Goal: Task Accomplishment & Management: Use online tool/utility

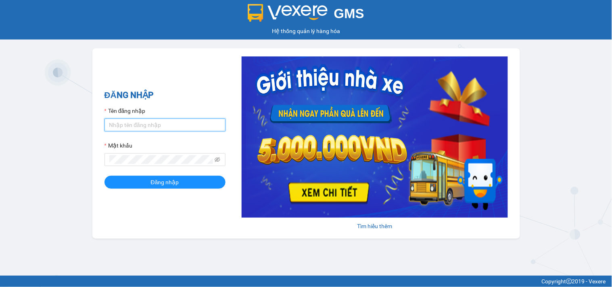
click at [143, 126] on input "Tên đăng nhập" at bounding box center [165, 125] width 121 height 13
type input "ngannt.phucanex"
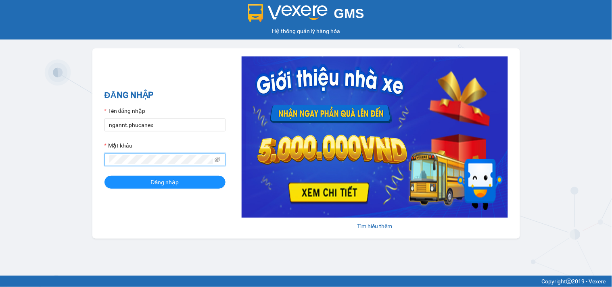
click at [161, 118] on div "Tên đăng nhập" at bounding box center [165, 113] width 121 height 12
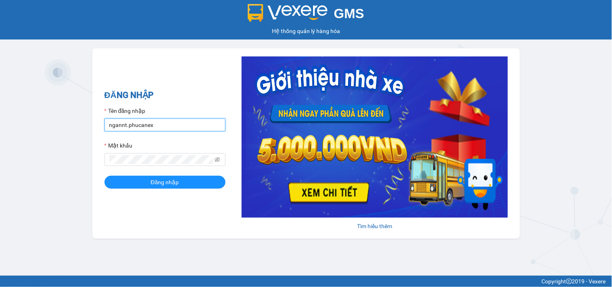
click at [159, 124] on input "ngannt.phucanex" at bounding box center [165, 125] width 121 height 13
drag, startPoint x: 210, startPoint y: 127, endPoint x: 0, endPoint y: 107, distance: 211.2
click at [0, 107] on div "GMS Hệ thống [PERSON_NAME] hàng [PERSON_NAME] NHẬP Tên đăng nhập ngannt.phucane…" at bounding box center [306, 138] width 612 height 276
click at [196, 115] on div "Tên đăng nhập" at bounding box center [165, 113] width 121 height 12
click at [201, 124] on input "Tên đăng nhập" at bounding box center [165, 125] width 121 height 13
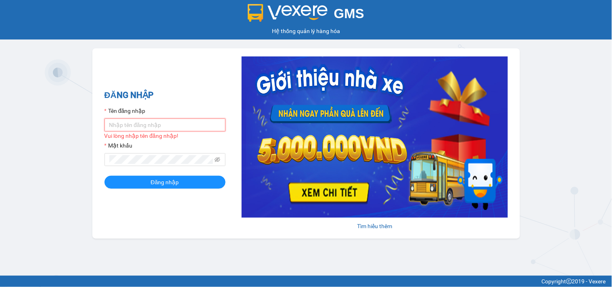
type input "mynt.phucanex"
click at [159, 165] on span at bounding box center [165, 159] width 121 height 13
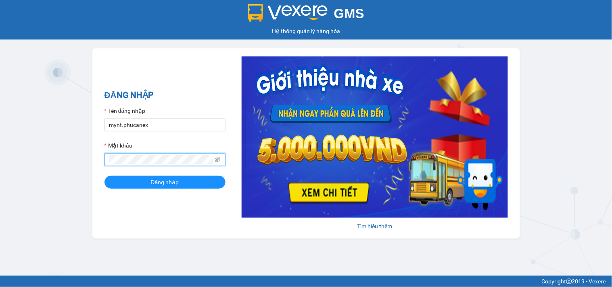
click at [105, 176] on button "Đăng nhập" at bounding box center [165, 182] width 121 height 13
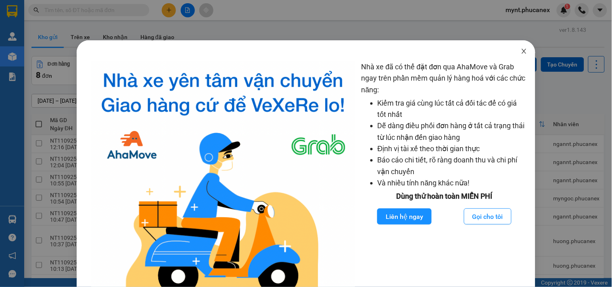
click at [521, 51] on icon "close" at bounding box center [524, 51] width 6 height 6
